Goal: Information Seeking & Learning: Learn about a topic

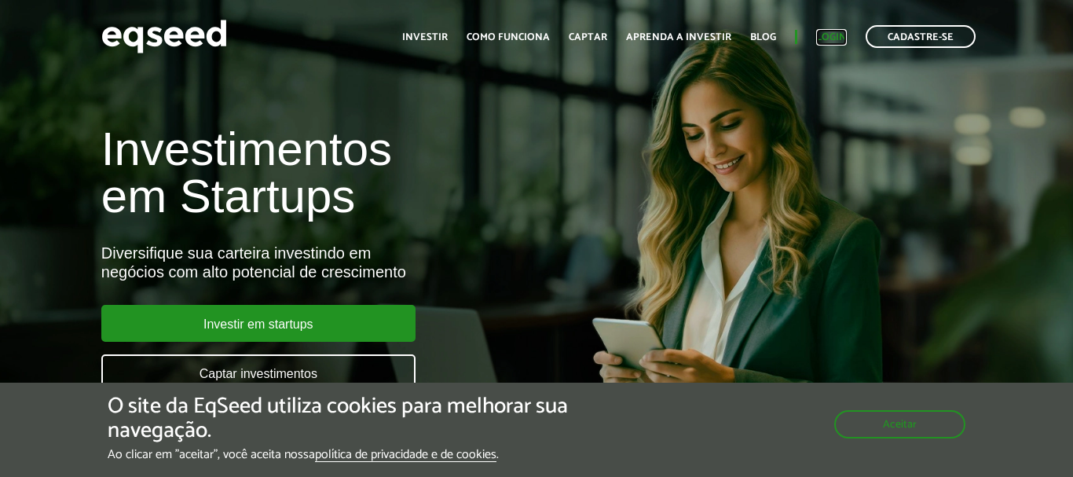
click at [827, 36] on link "Login" at bounding box center [831, 37] width 31 height 10
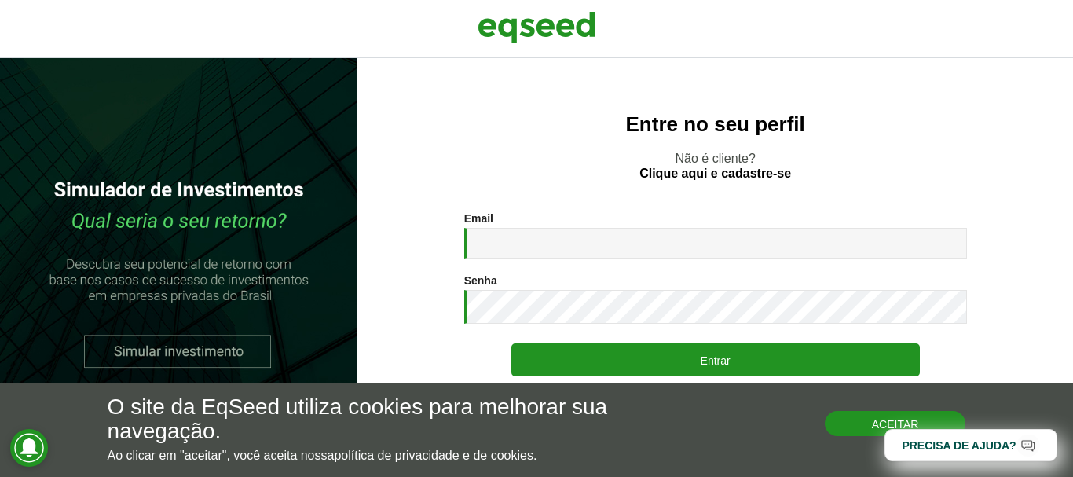
click at [841, 424] on button "Aceitar" at bounding box center [895, 423] width 141 height 25
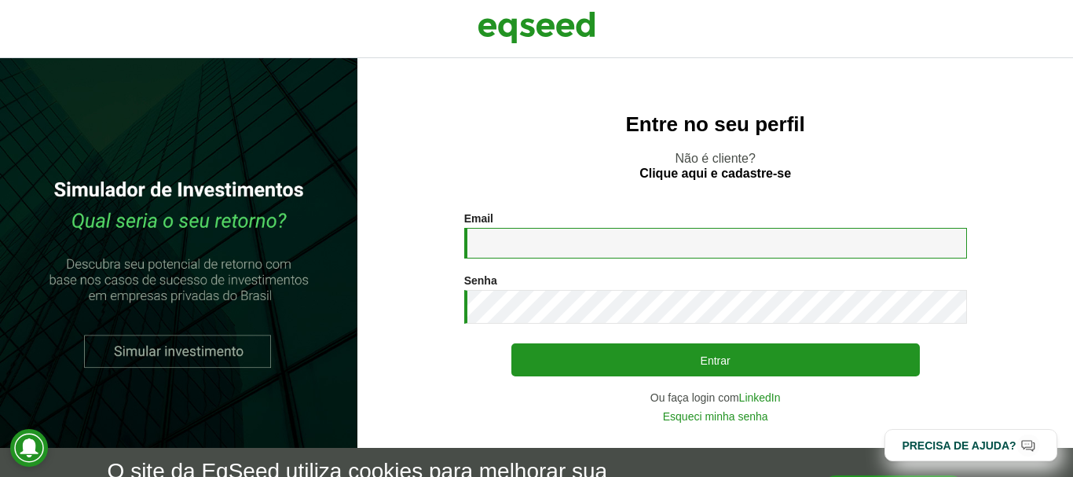
click at [549, 242] on input "Email *" at bounding box center [715, 243] width 503 height 31
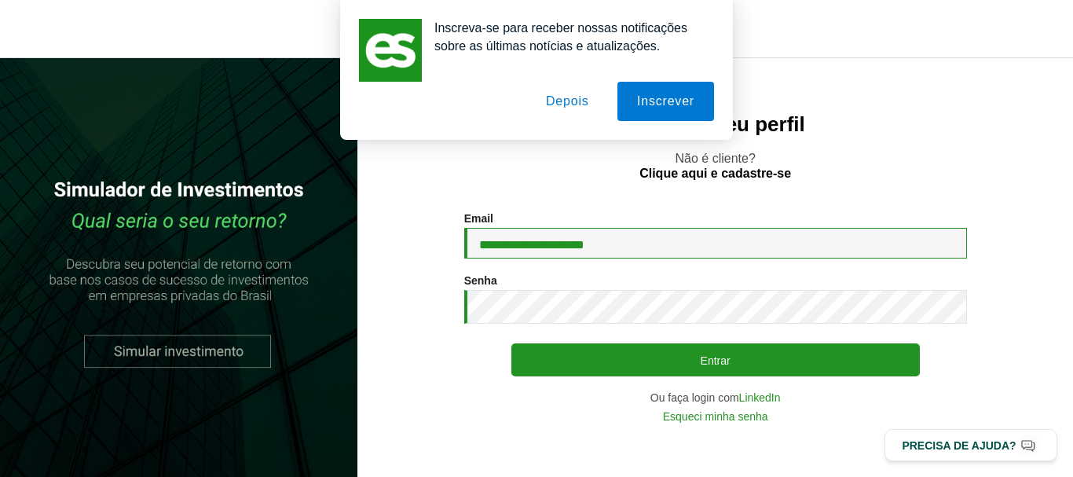
type input "**********"
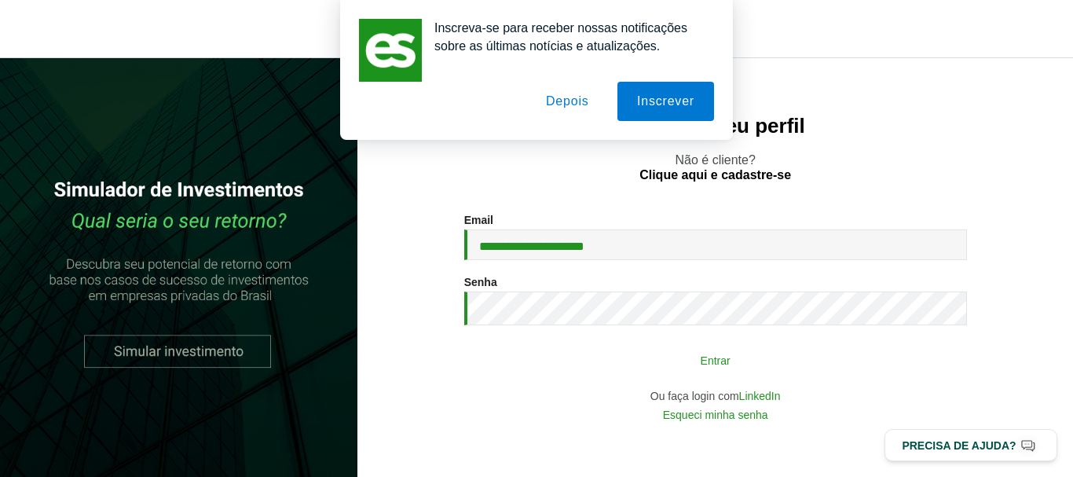
click at [553, 368] on button "Entrar" at bounding box center [715, 360] width 408 height 30
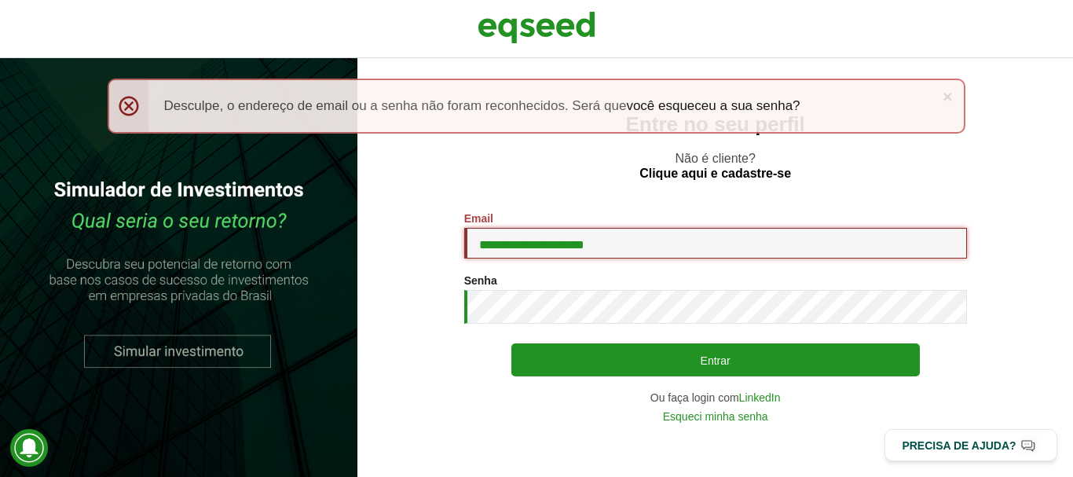
click at [509, 254] on input "**********" at bounding box center [715, 243] width 503 height 31
type input "*"
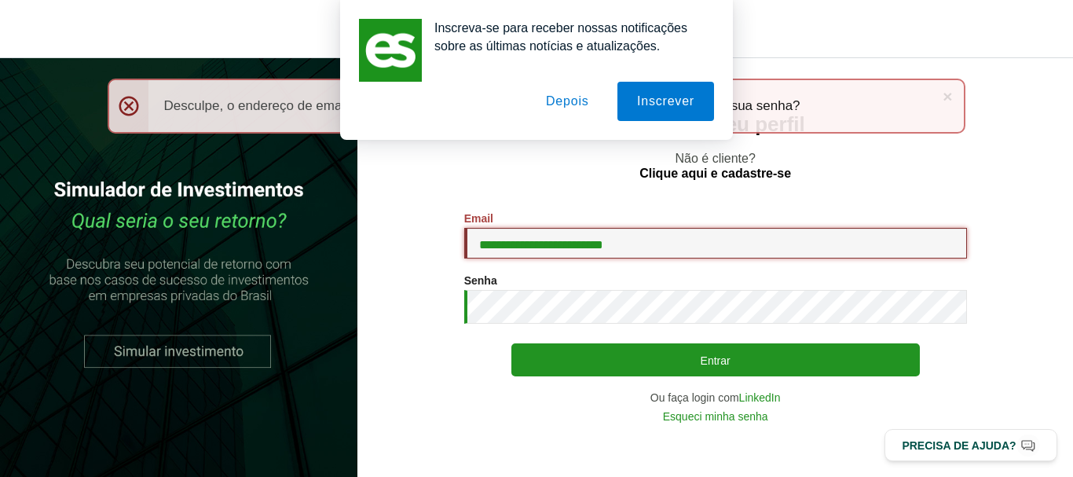
type input "**********"
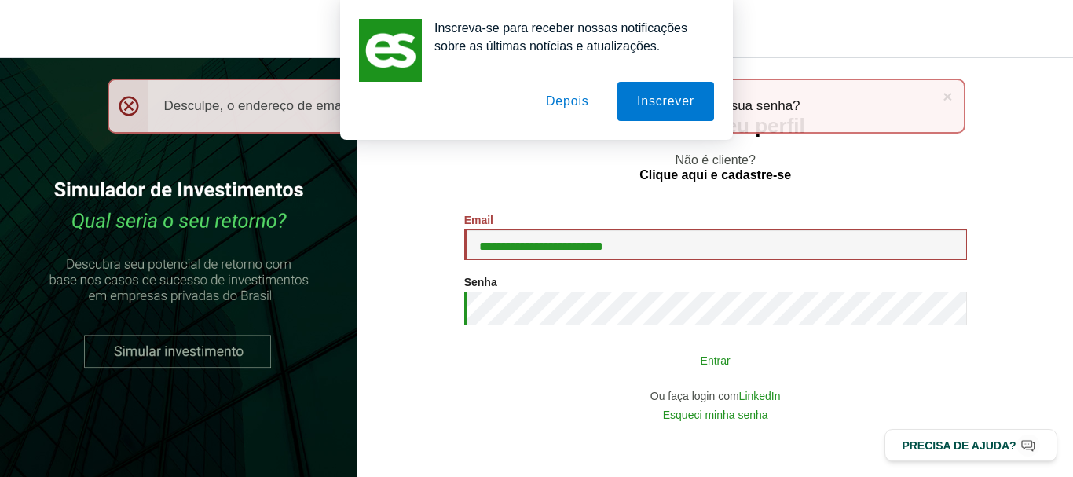
click at [544, 360] on button "Entrar" at bounding box center [715, 360] width 408 height 30
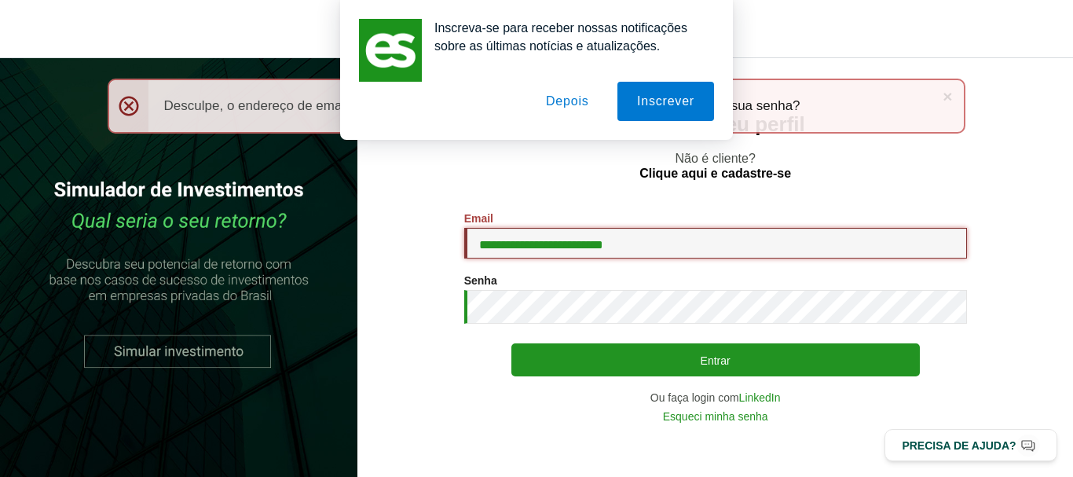
click at [554, 246] on input "**********" at bounding box center [715, 243] width 503 height 31
type input "**********"
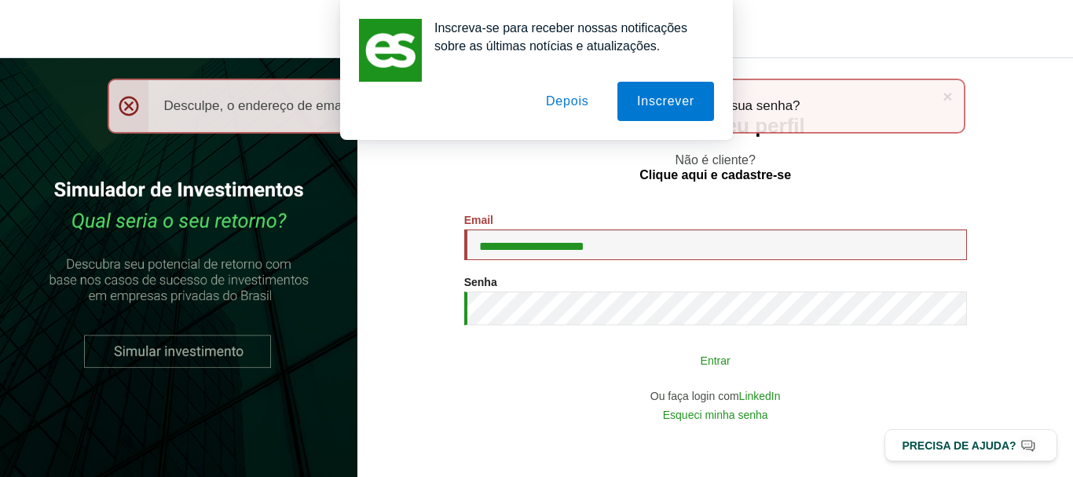
click at [632, 370] on button "Entrar" at bounding box center [715, 360] width 408 height 30
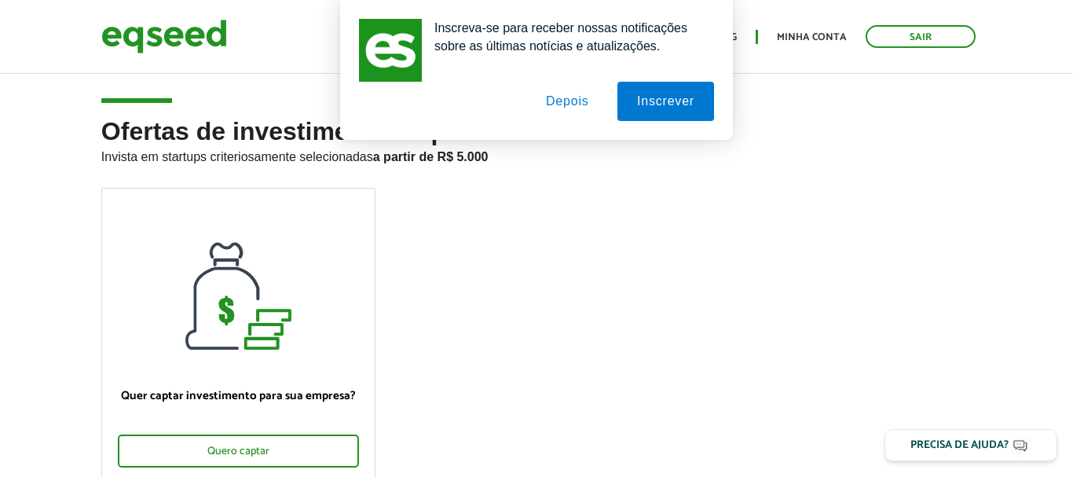
click at [566, 106] on button "Depois" at bounding box center [567, 101] width 82 height 39
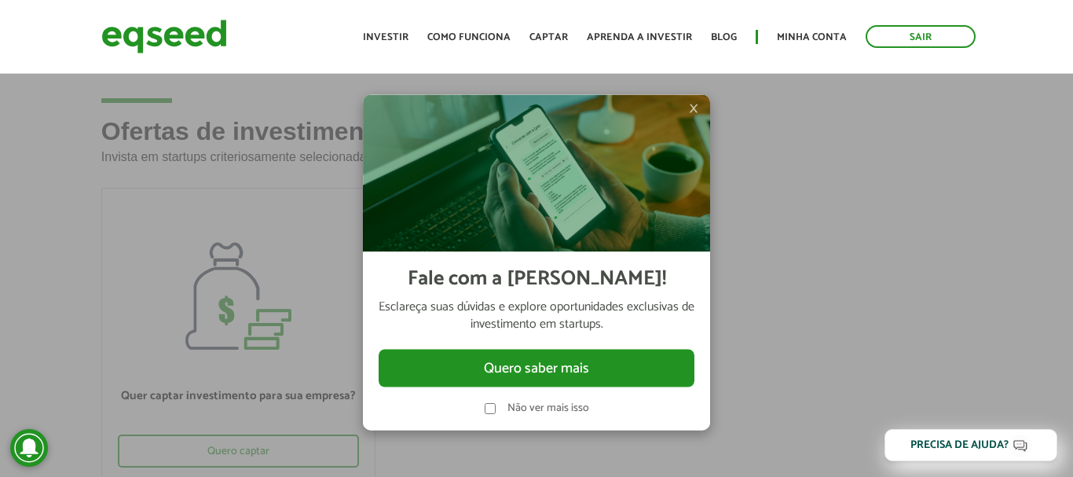
click at [562, 414] on div "Não ver mais isso" at bounding box center [537, 408] width 104 height 12
click at [688, 112] on img at bounding box center [536, 173] width 347 height 157
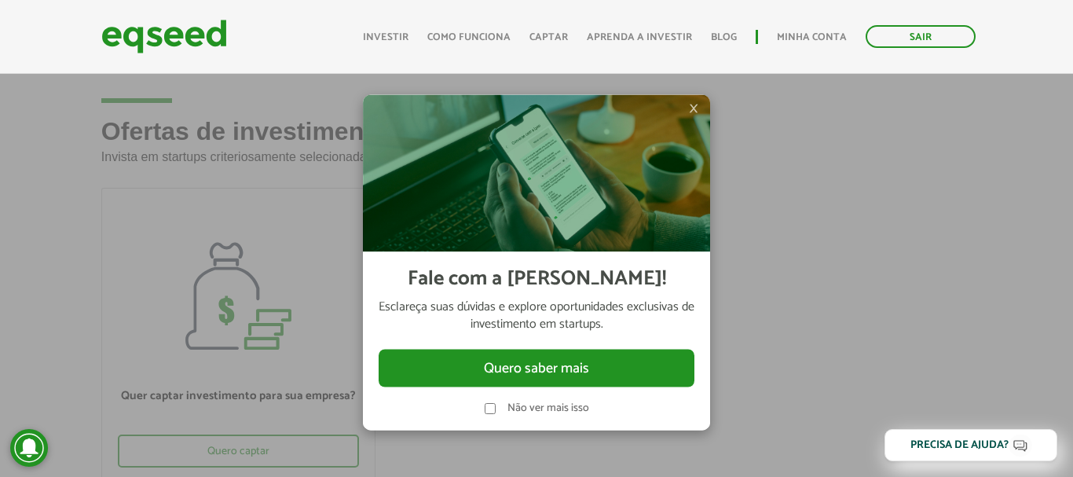
scroll to position [320, 0]
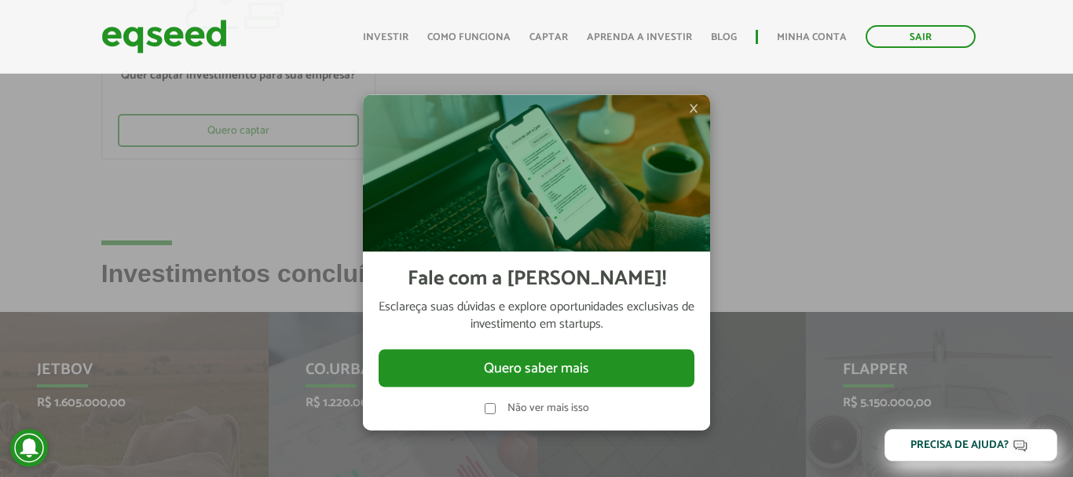
click at [701, 110] on img at bounding box center [536, 173] width 347 height 157
click at [694, 108] on span "×" at bounding box center [693, 108] width 9 height 19
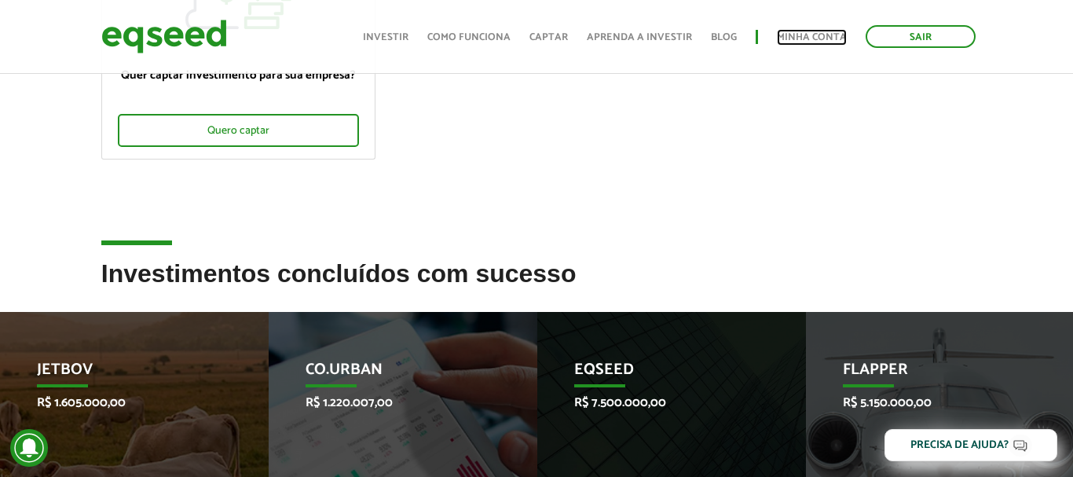
click at [792, 41] on link "Minha conta" at bounding box center [812, 37] width 70 height 10
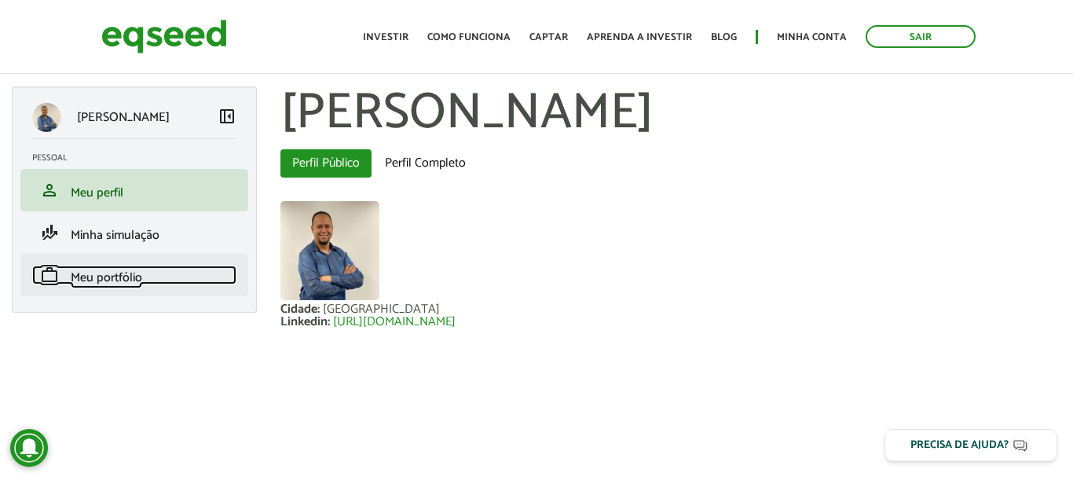
click at [98, 273] on span "Meu portfólio" at bounding box center [106, 277] width 71 height 21
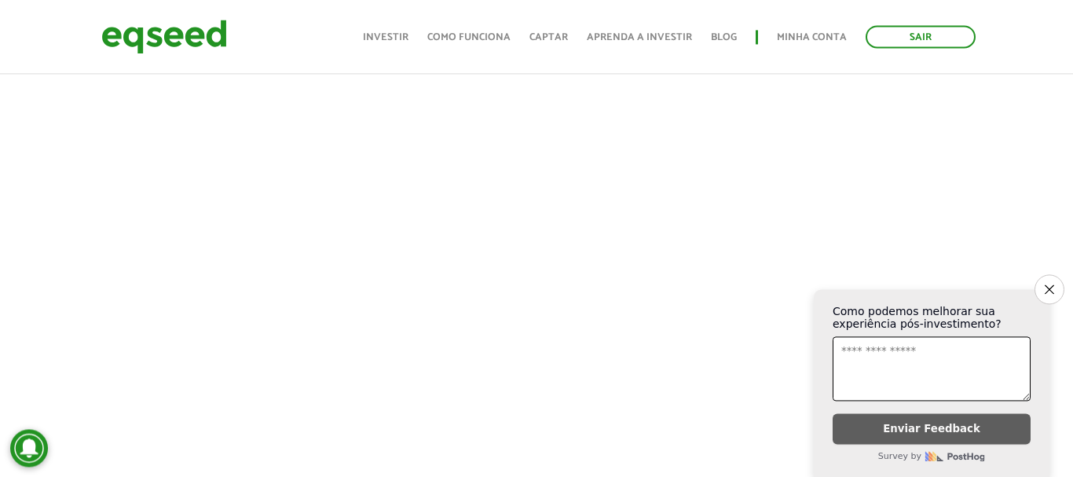
scroll to position [481, 0]
click at [1060, 273] on button "Close survey" at bounding box center [1049, 289] width 33 height 33
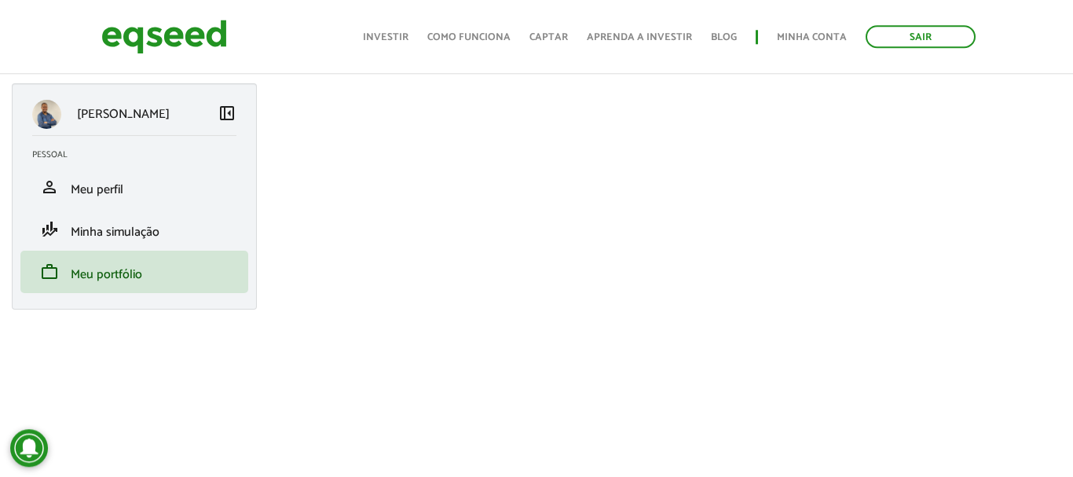
scroll to position [0, 0]
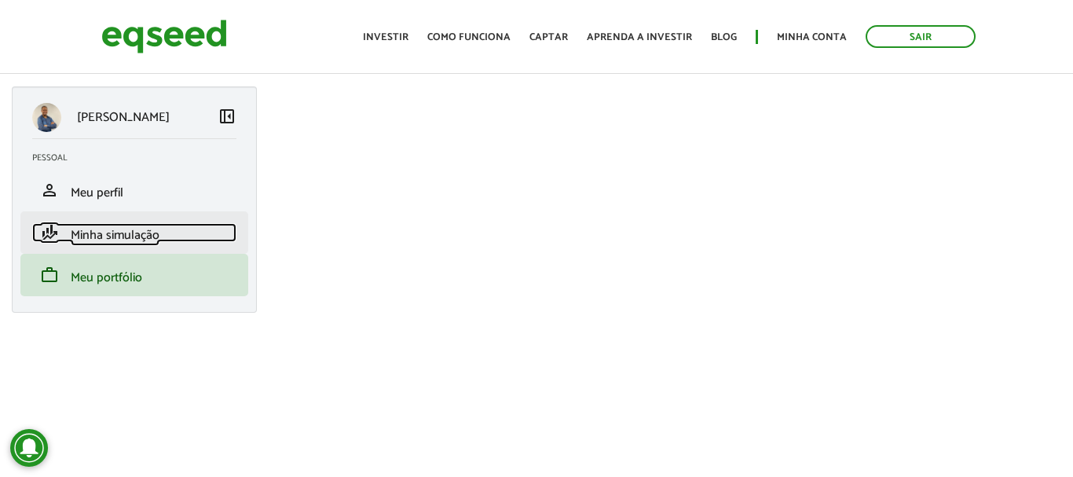
click at [155, 242] on span "Minha simulação" at bounding box center [115, 235] width 89 height 21
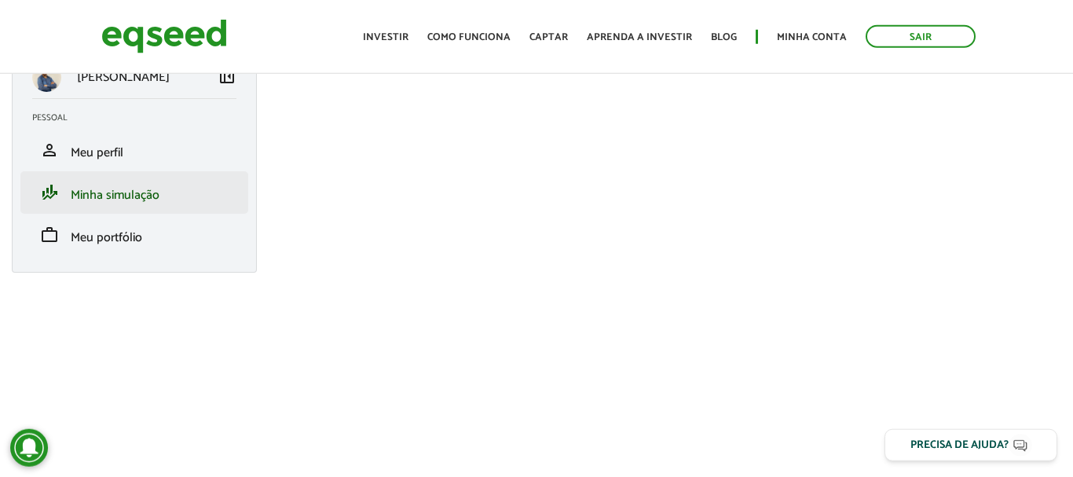
scroll to position [60, 0]
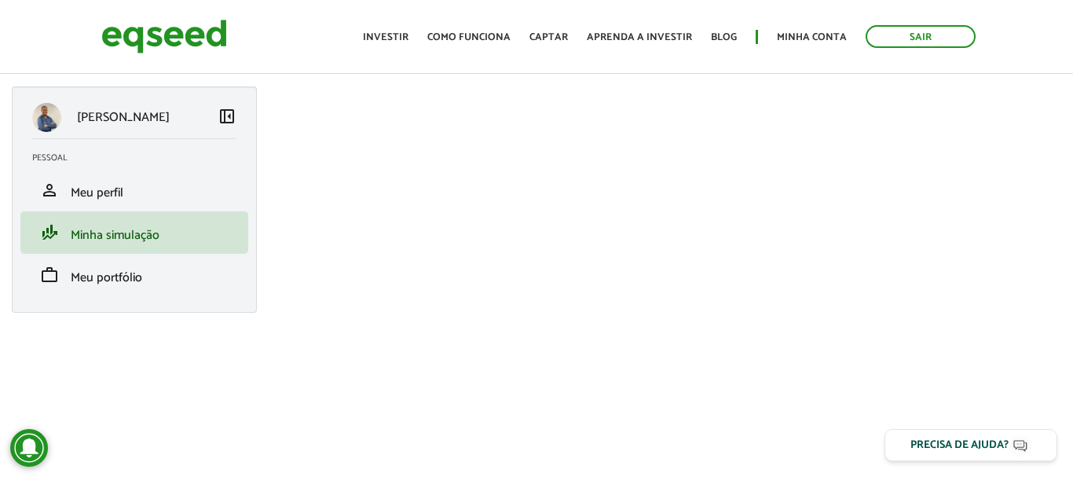
click at [368, 38] on ul "Início Investir Como funciona Captar Aprenda a investir Blog Minha conta Sair" at bounding box center [669, 36] width 628 height 23
click at [390, 34] on link "Investir" at bounding box center [386, 37] width 46 height 10
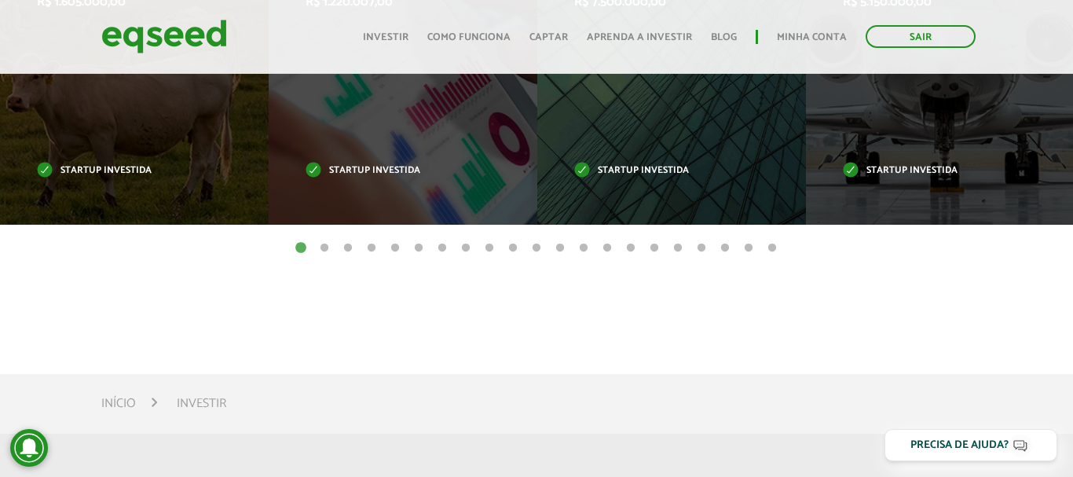
scroll to position [641, 0]
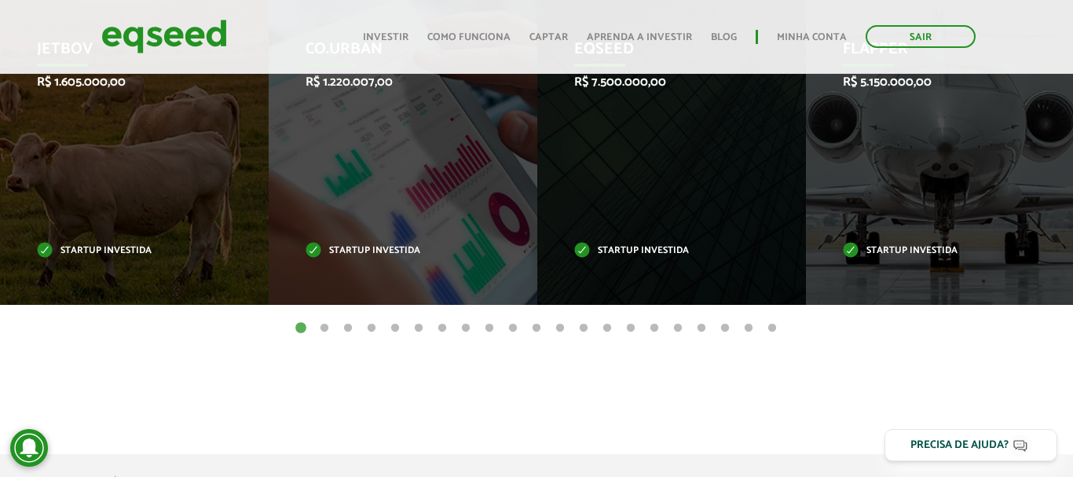
click at [773, 327] on button "21" at bounding box center [772, 328] width 16 height 16
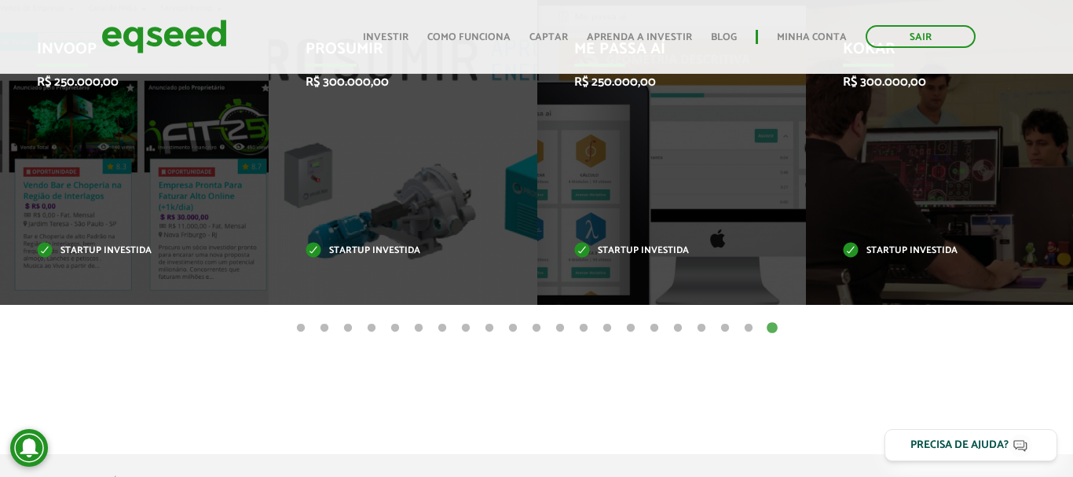
scroll to position [561, 0]
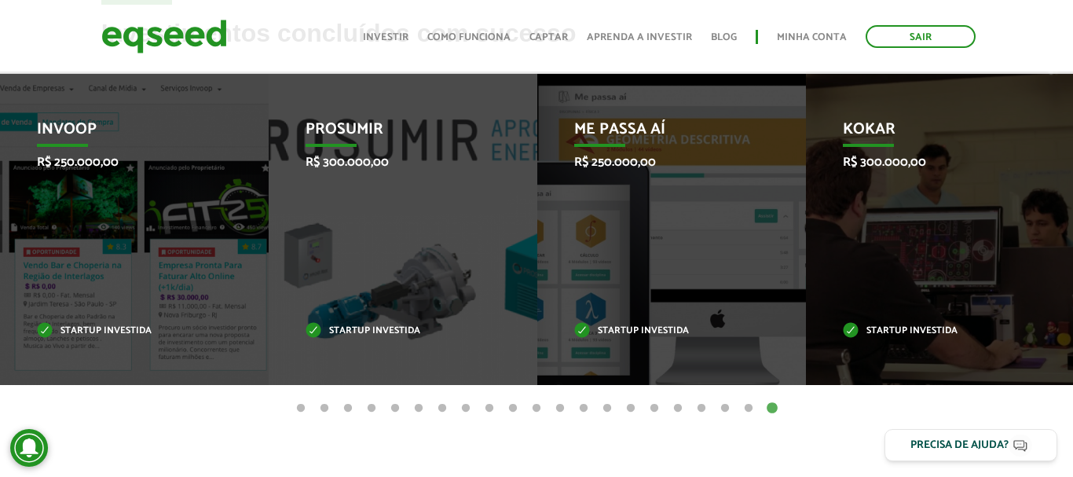
click at [749, 408] on button "20" at bounding box center [749, 409] width 16 height 16
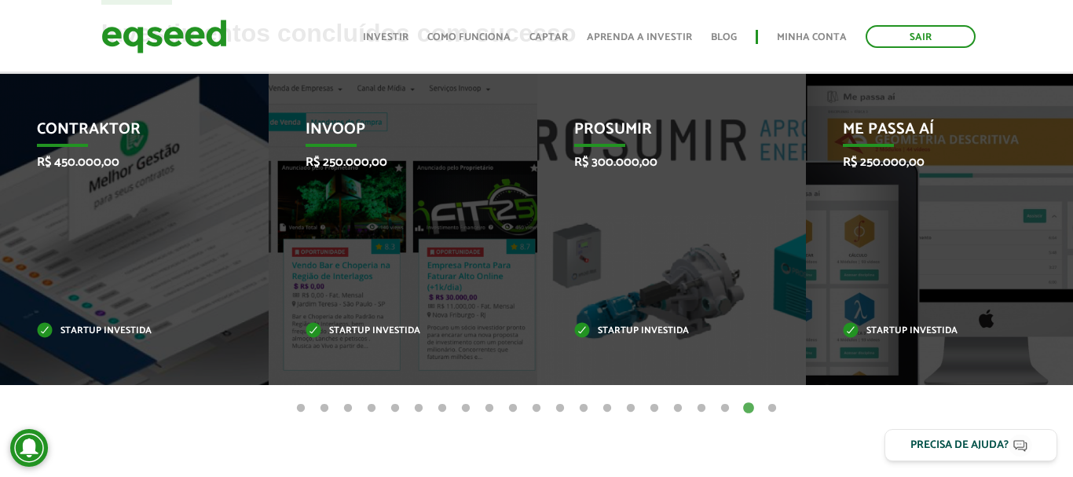
click at [301, 407] on button "1" at bounding box center [301, 409] width 16 height 16
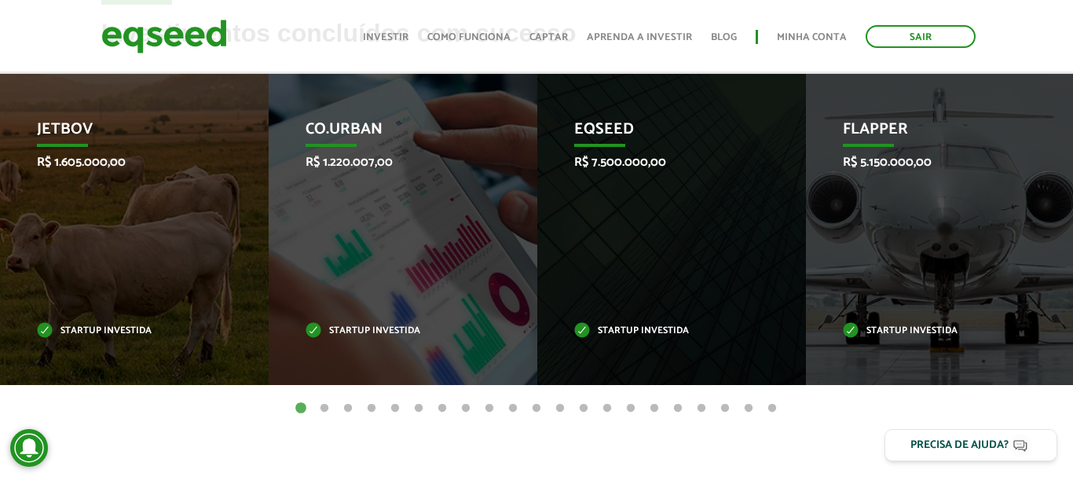
click at [321, 405] on button "2" at bounding box center [325, 409] width 16 height 16
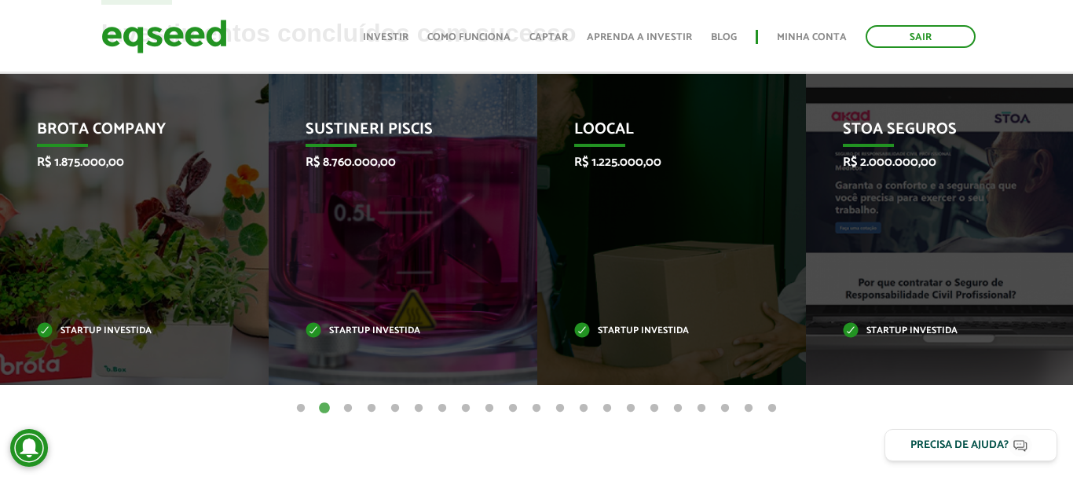
click at [376, 408] on button "4" at bounding box center [372, 409] width 16 height 16
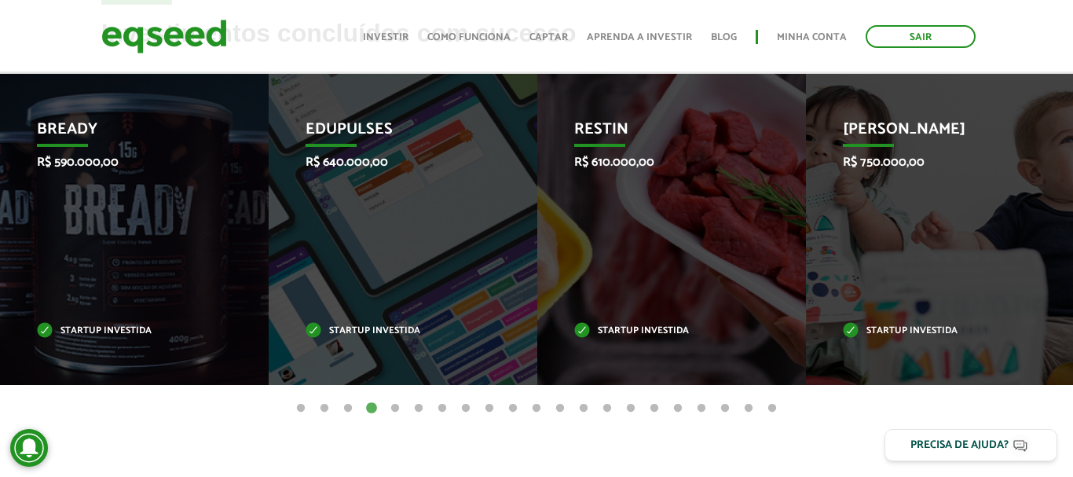
click at [632, 405] on button "15" at bounding box center [631, 409] width 16 height 16
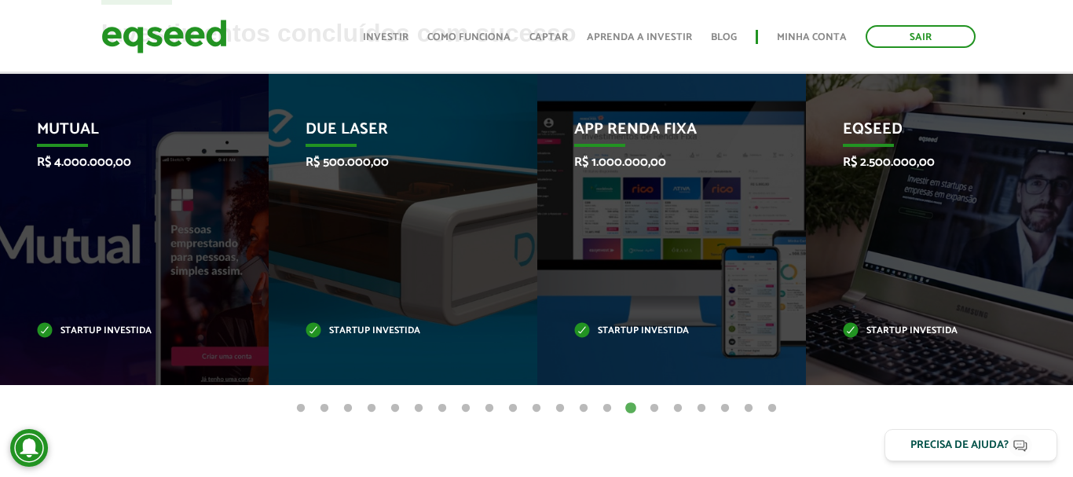
click at [744, 408] on button "20" at bounding box center [749, 409] width 16 height 16
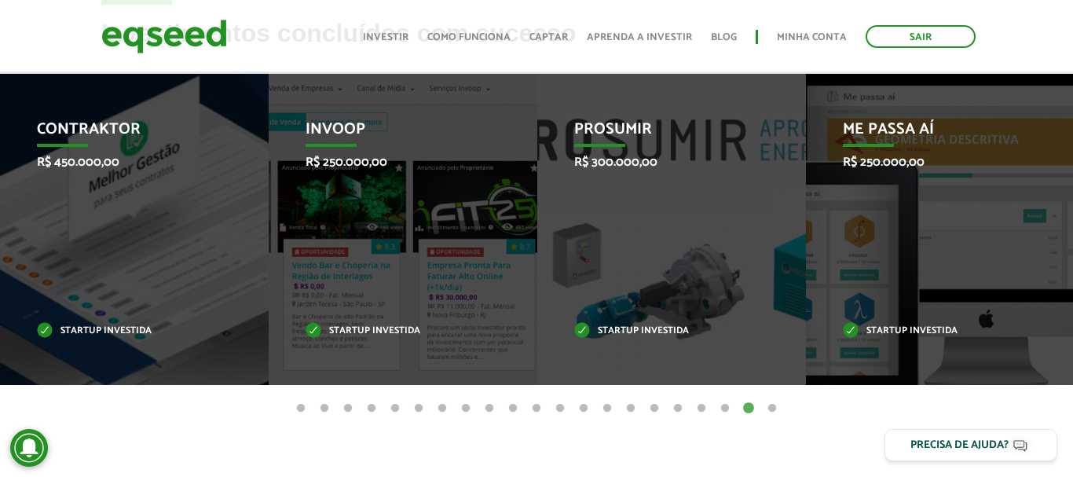
click at [775, 409] on button "21" at bounding box center [772, 409] width 16 height 16
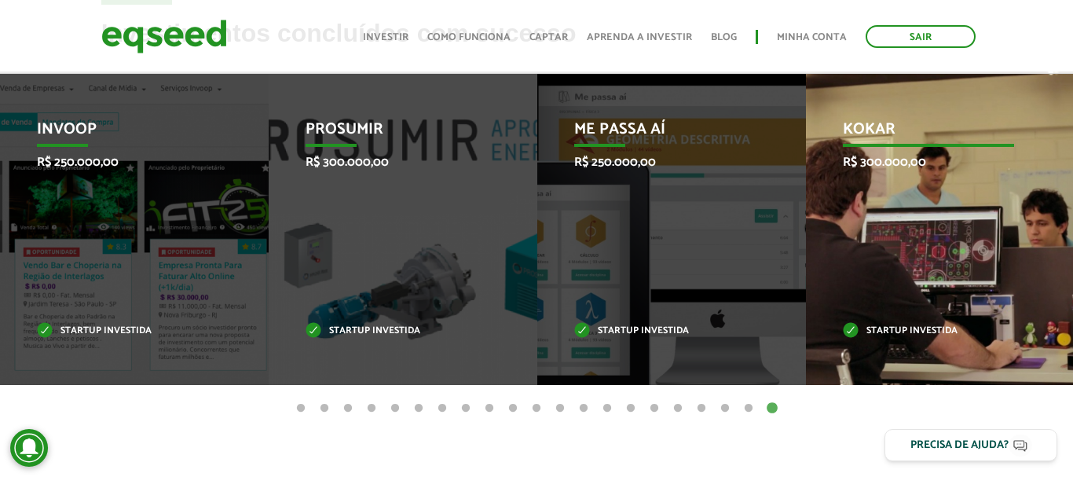
click at [969, 160] on p "R$ 300.000,00" at bounding box center [928, 162] width 171 height 15
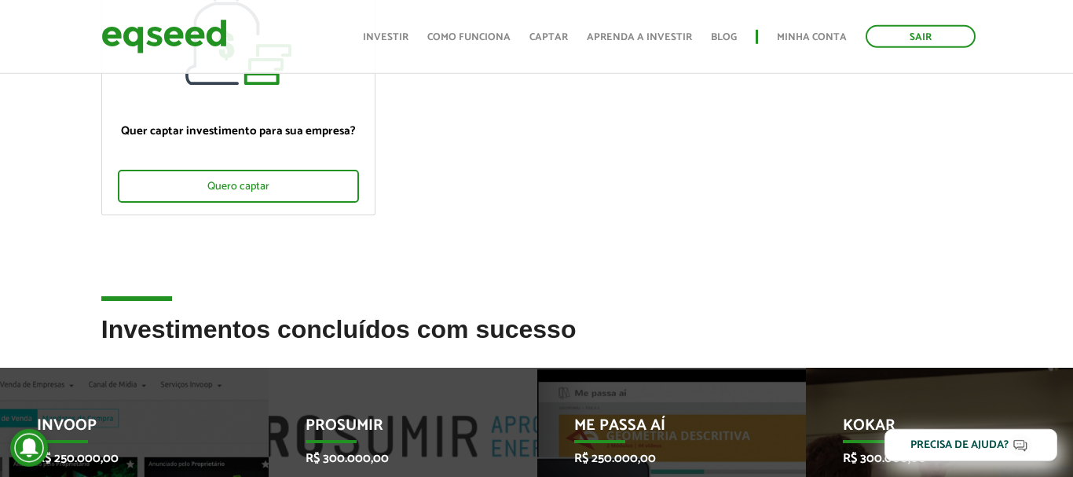
scroll to position [160, 0]
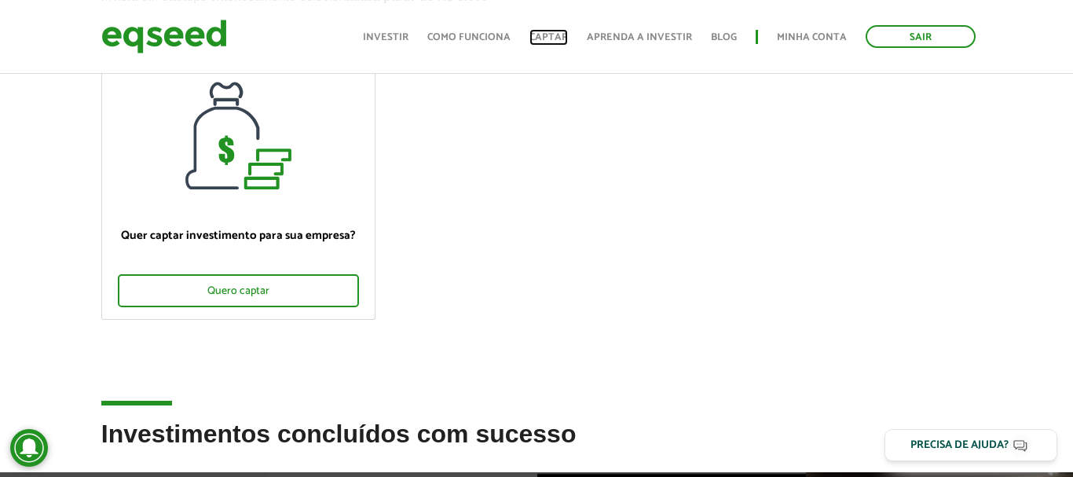
click at [543, 40] on link "Captar" at bounding box center [548, 37] width 38 height 10
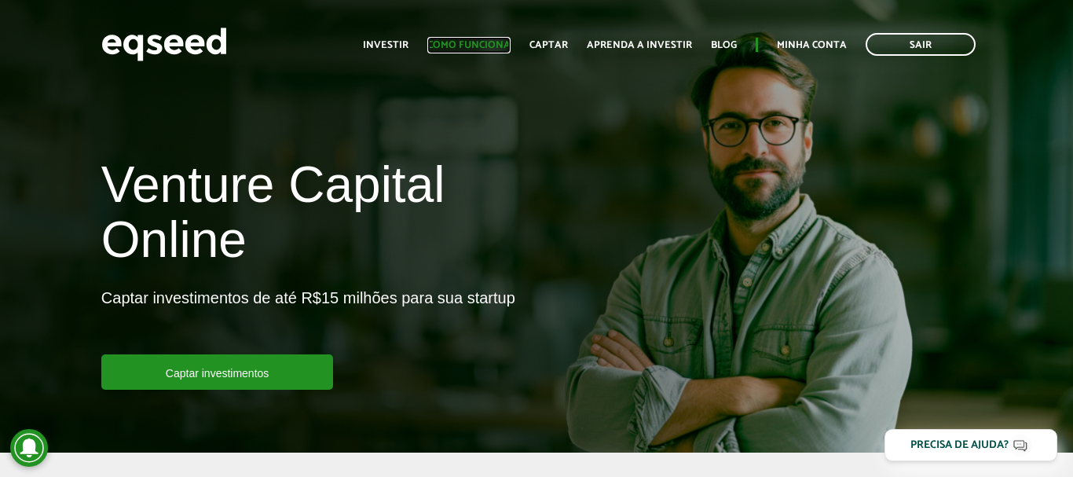
click at [500, 42] on link "Como funciona" at bounding box center [468, 45] width 83 height 10
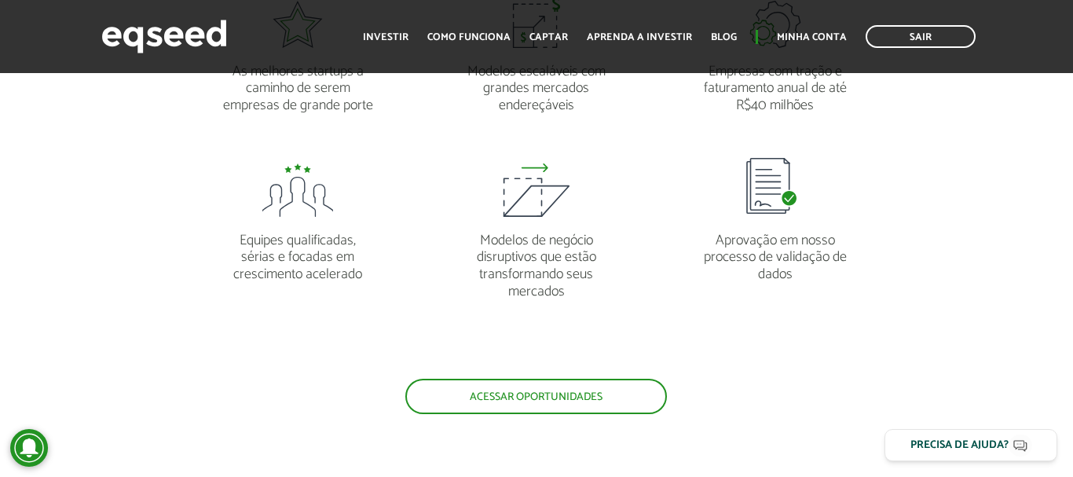
scroll to position [1602, 0]
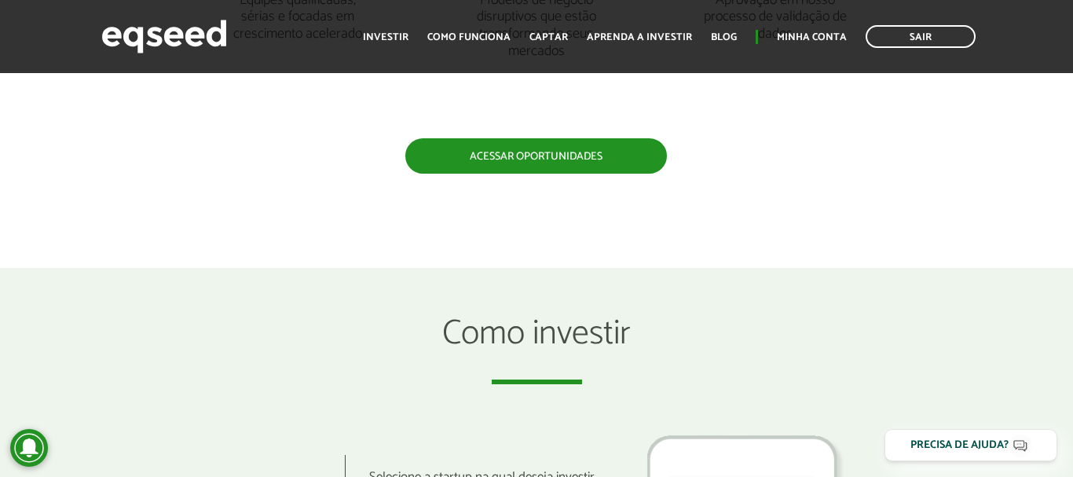
click at [484, 167] on link "Acessar oportunidades" at bounding box center [536, 155] width 262 height 35
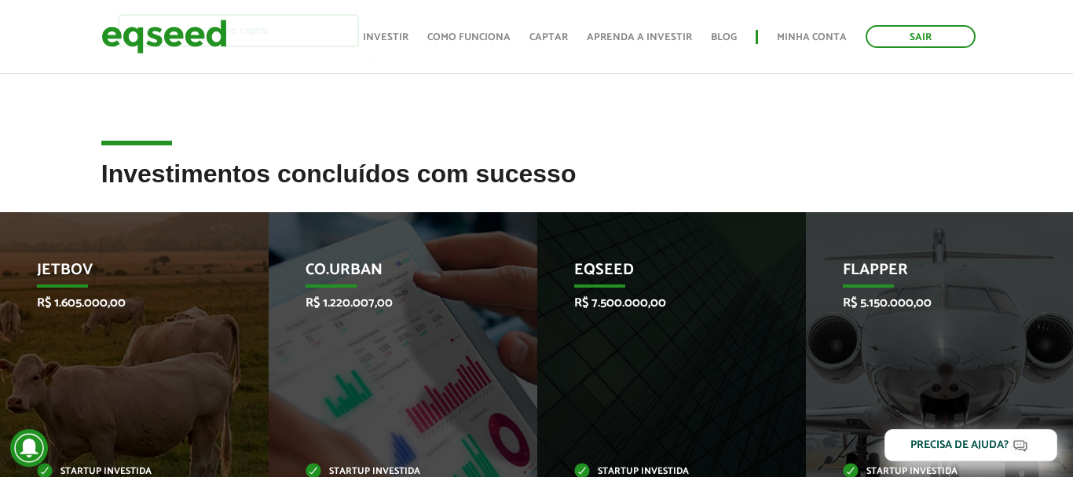
scroll to position [481, 0]
